Goal: Task Accomplishment & Management: Complete application form

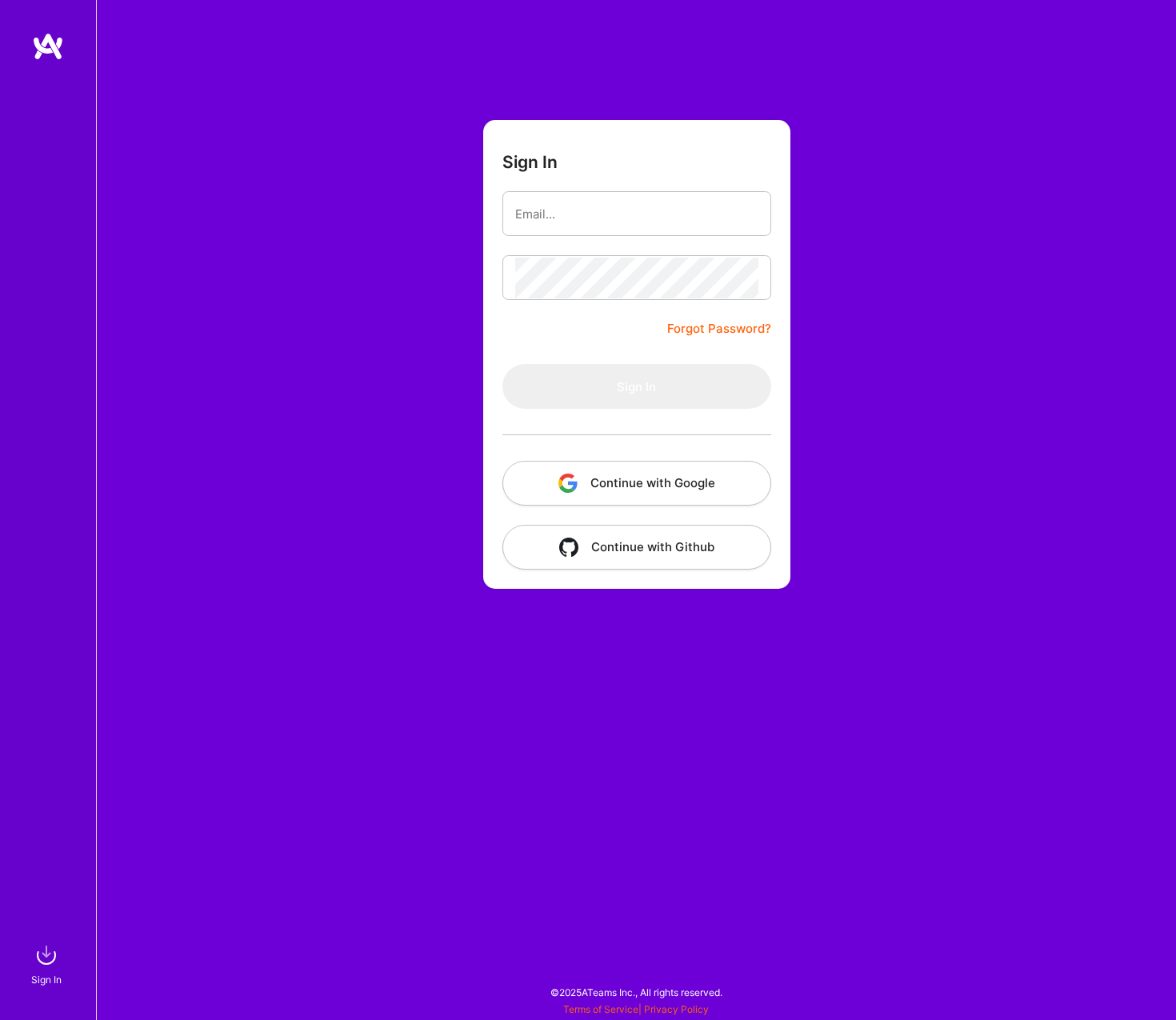
click at [660, 476] on button "Continue with Google" at bounding box center [636, 483] width 269 height 45
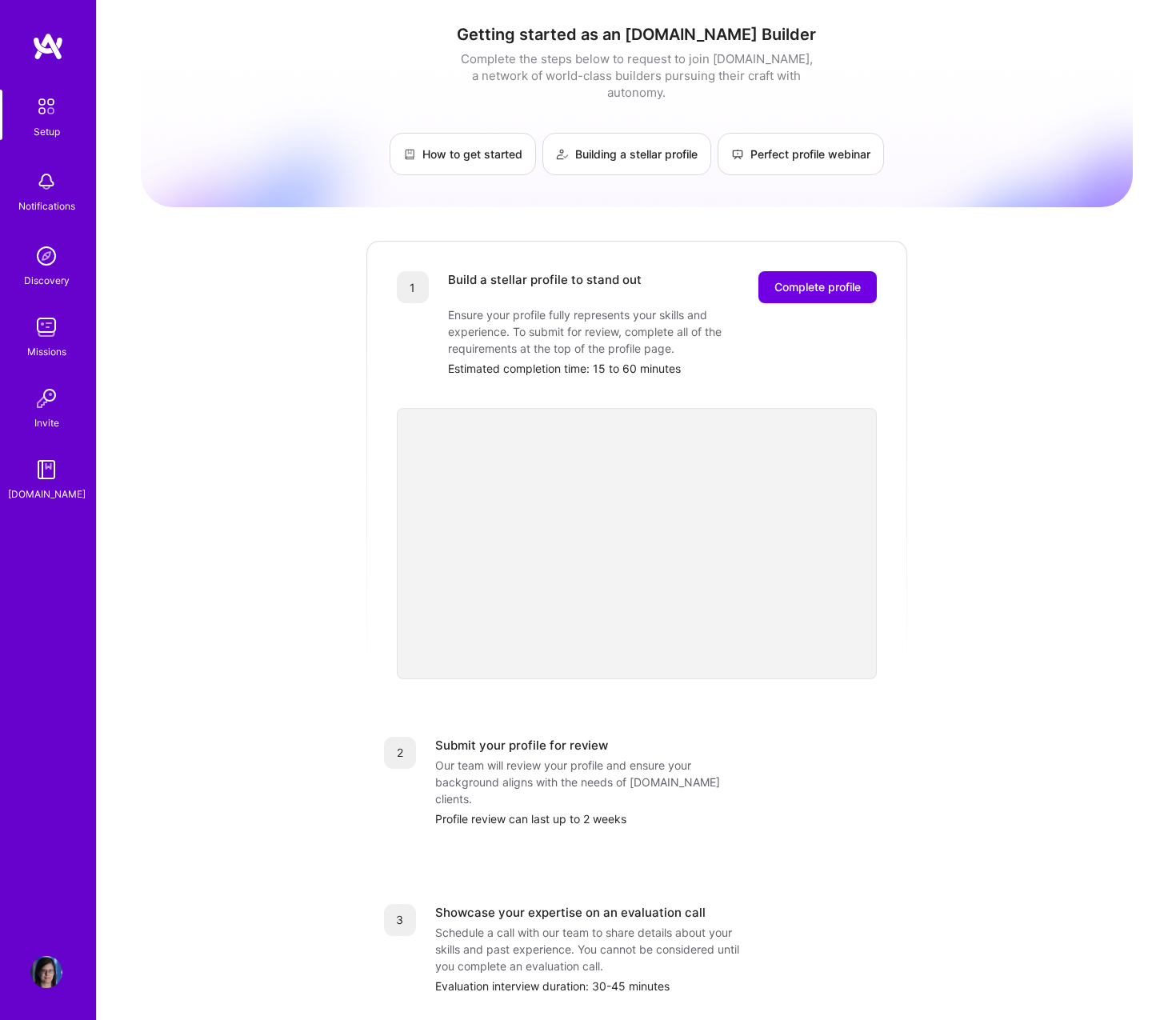
click at [43, 114] on img at bounding box center [46, 106] width 34 height 34
click at [44, 52] on img at bounding box center [48, 46] width 32 height 28
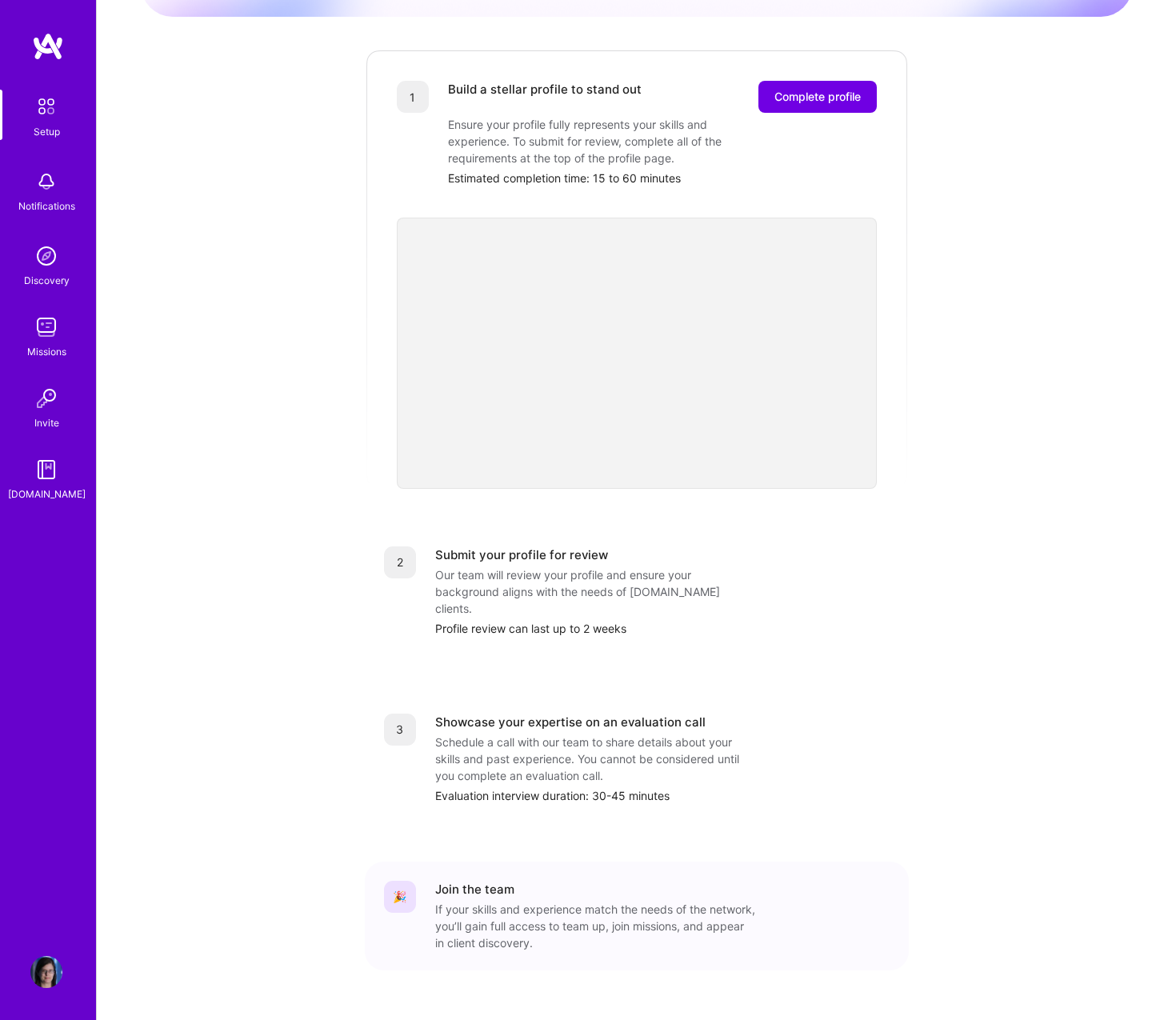
scroll to position [196, 0]
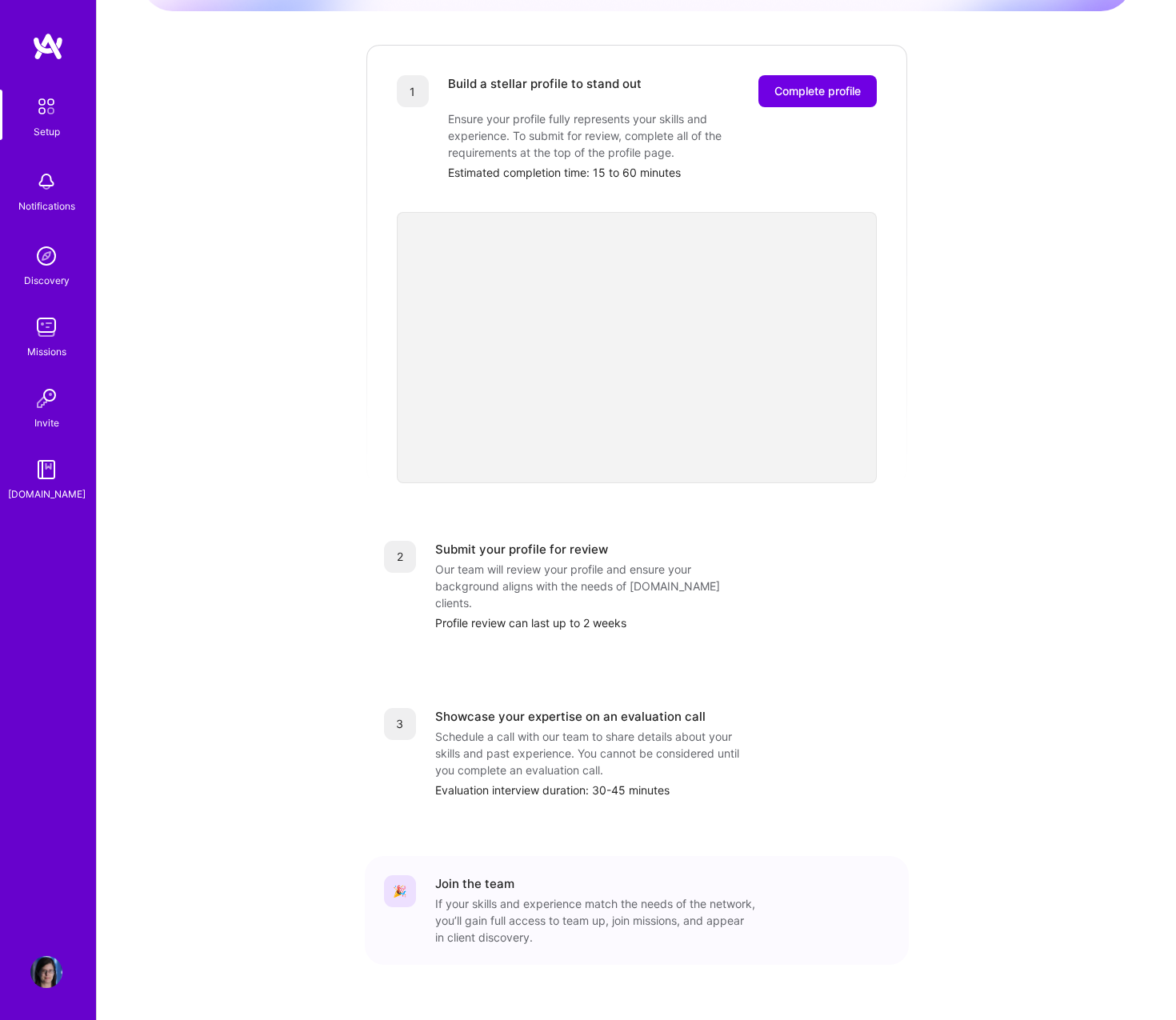
click at [404, 875] on div "🎉" at bounding box center [400, 891] width 32 height 32
click at [819, 83] on span "Complete profile" at bounding box center [817, 91] width 86 height 16
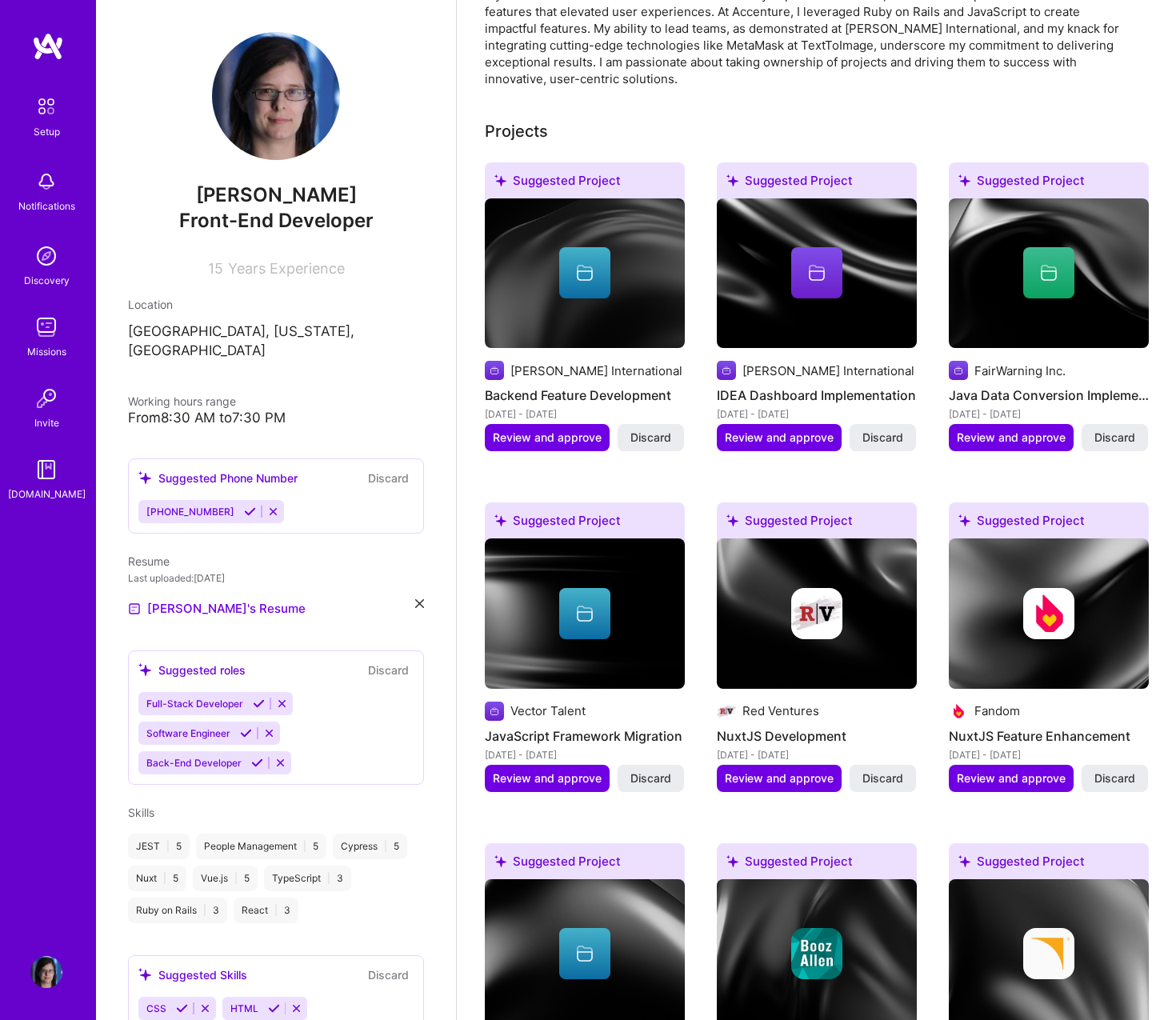
scroll to position [505, 0]
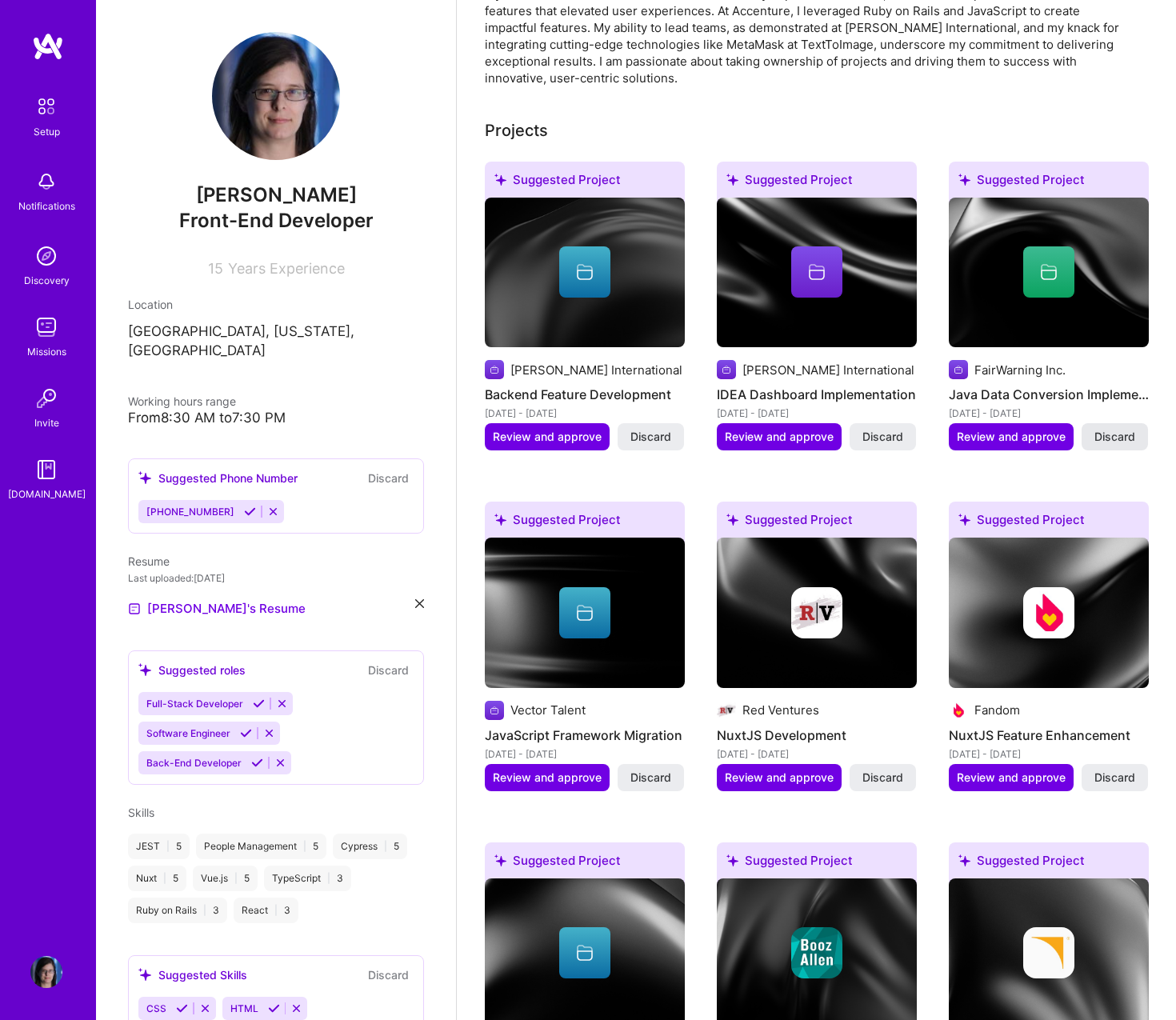
click at [1102, 428] on span "Discard" at bounding box center [1115, 436] width 41 height 16
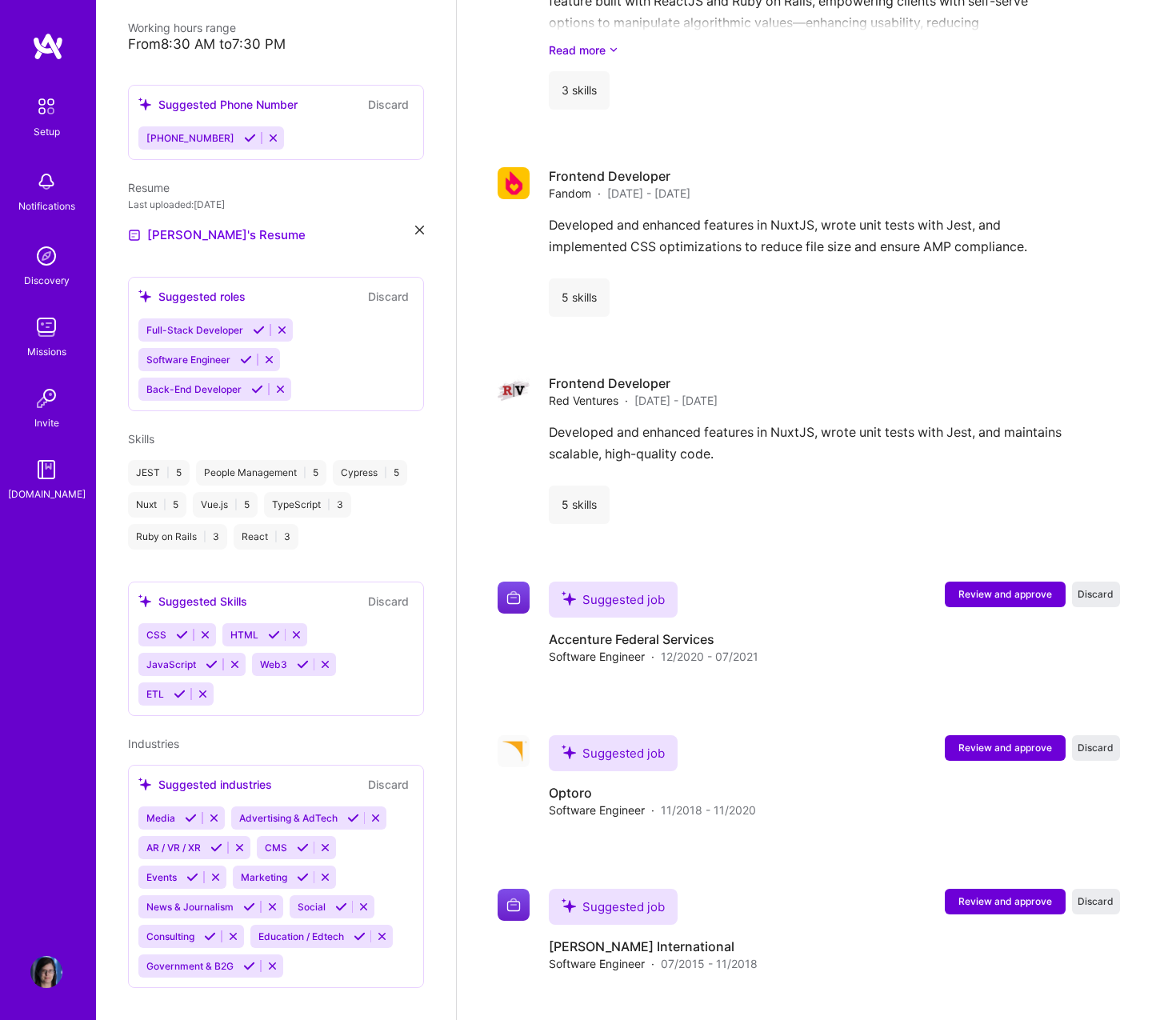
scroll to position [2157, 0]
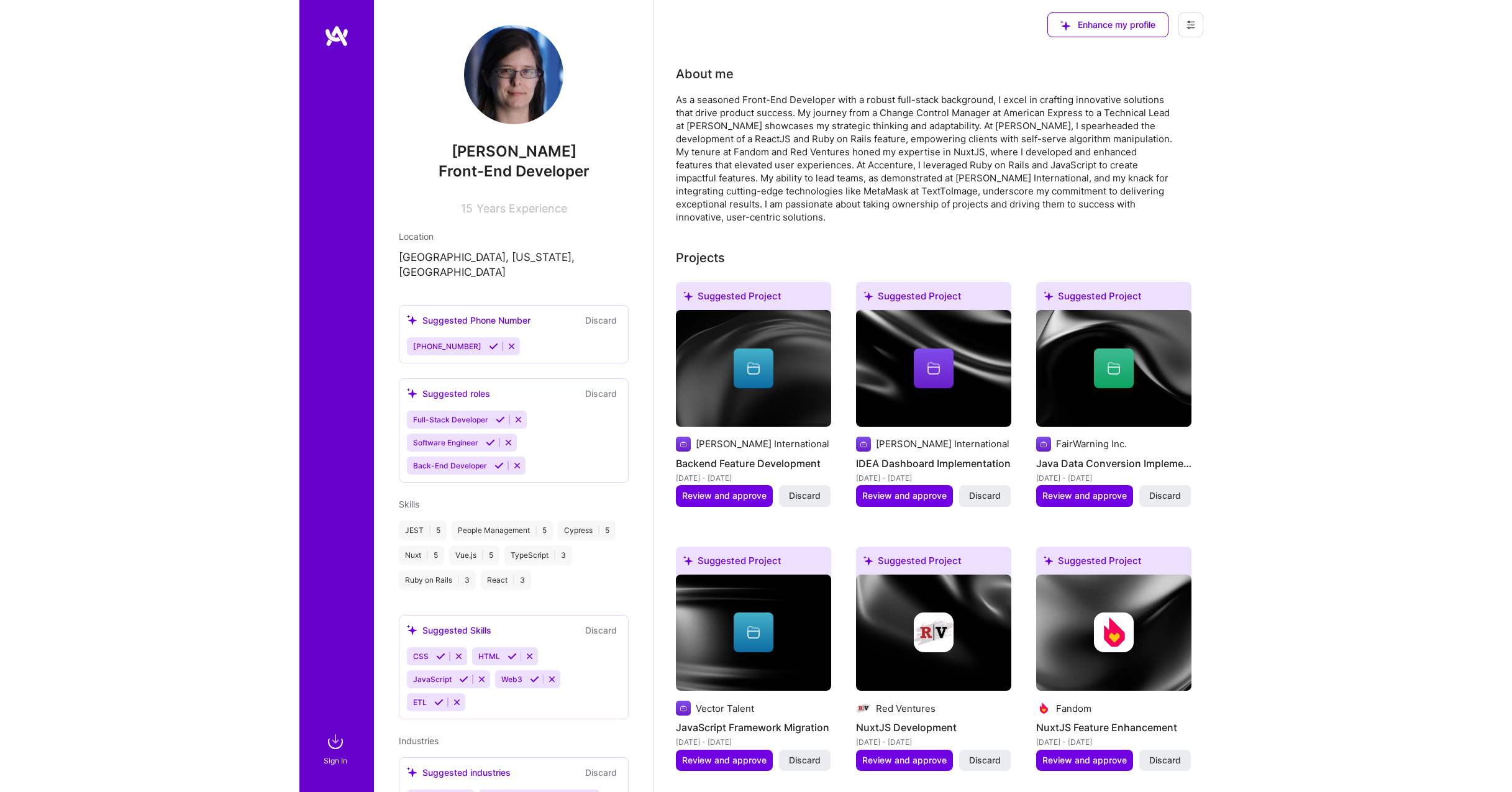
scroll to position [952, 0]
